Goal: Task Accomplishment & Management: Use online tool/utility

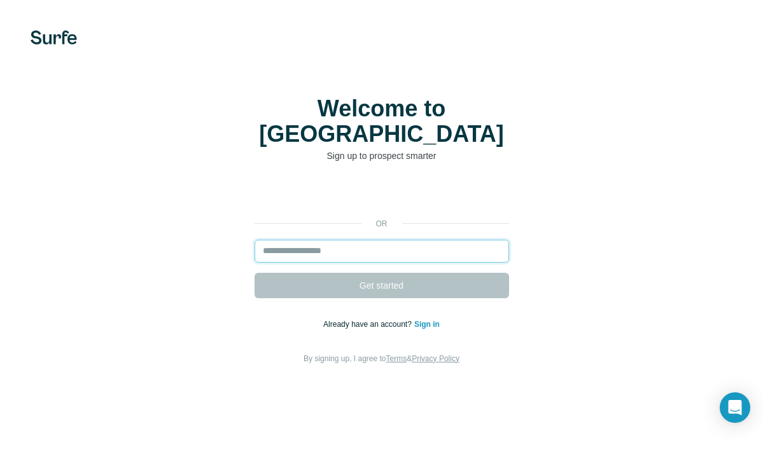
click at [360, 240] on input "email" at bounding box center [382, 251] width 255 height 23
click at [359, 240] on input "email" at bounding box center [382, 251] width 255 height 23
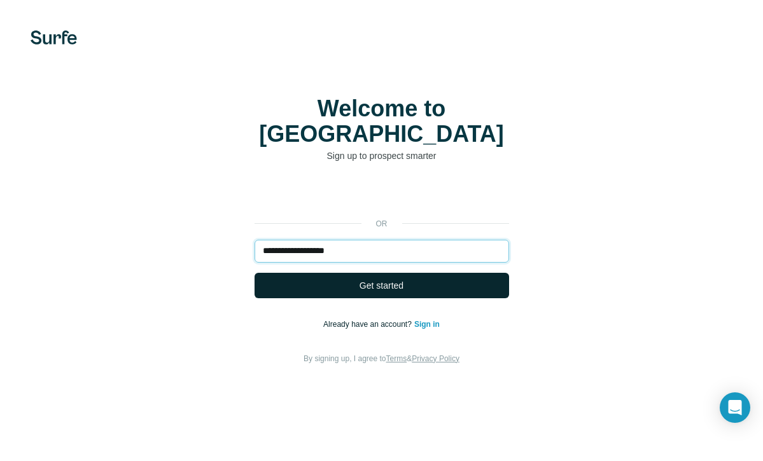
type input "**********"
click at [367, 279] on span "Get started" at bounding box center [381, 285] width 44 height 13
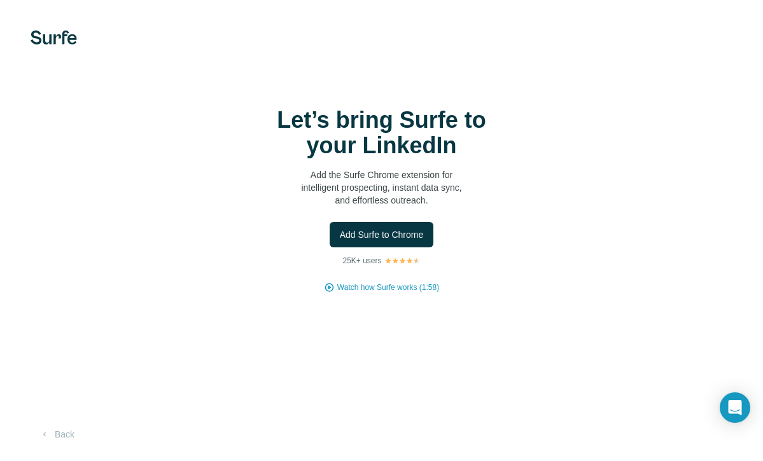
click at [426, 303] on div "Let’s bring Surfe to your LinkedIn Add the Surfe Chrome extension for intellige…" at bounding box center [381, 230] width 763 height 461
click at [356, 234] on span "Add Surfe to Chrome" at bounding box center [382, 234] width 84 height 13
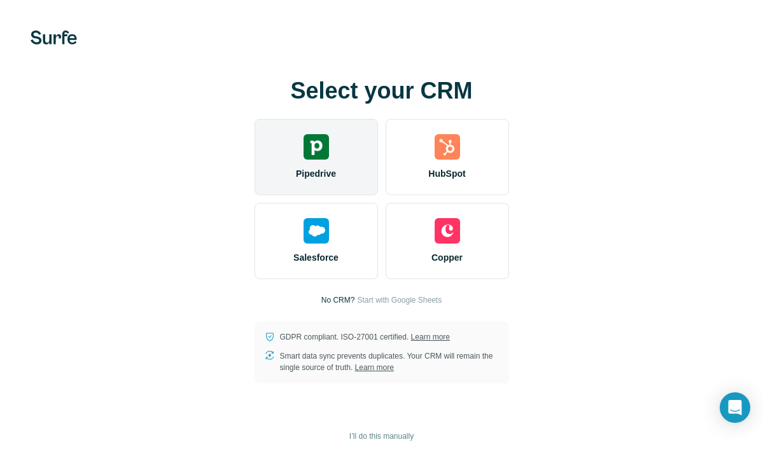
click at [319, 154] on img at bounding box center [315, 146] width 25 height 25
